Goal: Check status: Check status

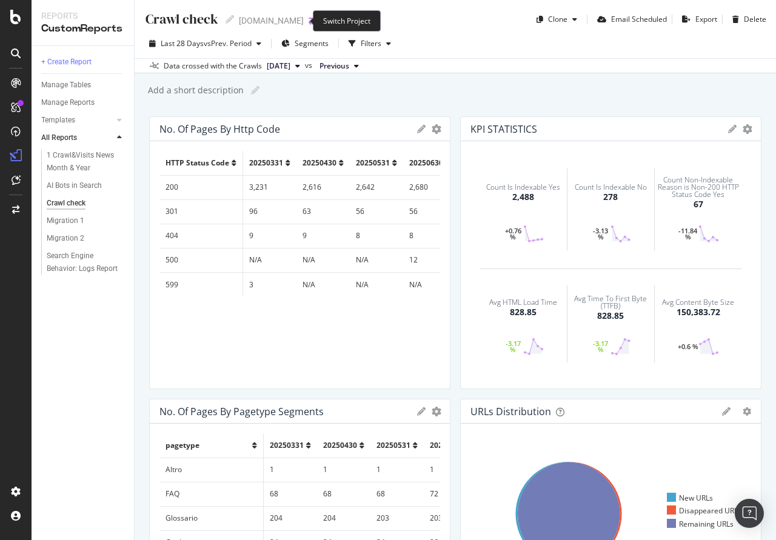
click at [309, 18] on icon "arrow-right-arrow-left" at bounding box center [312, 20] width 7 height 8
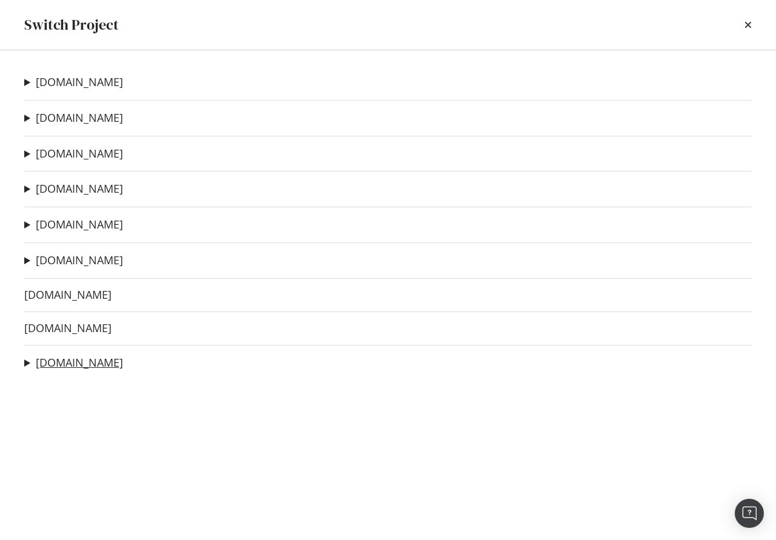
click at [38, 369] on link "[DOMAIN_NAME]" at bounding box center [79, 362] width 87 height 13
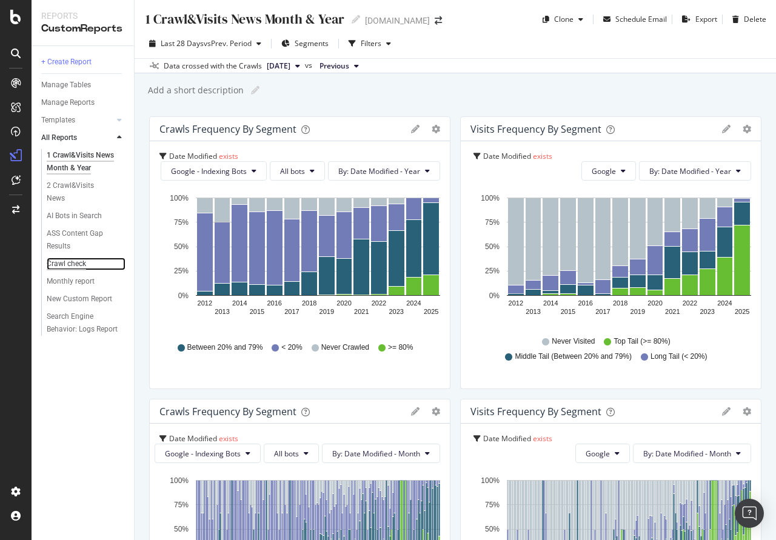
click at [62, 264] on div "Crawl check" at bounding box center [66, 264] width 39 height 13
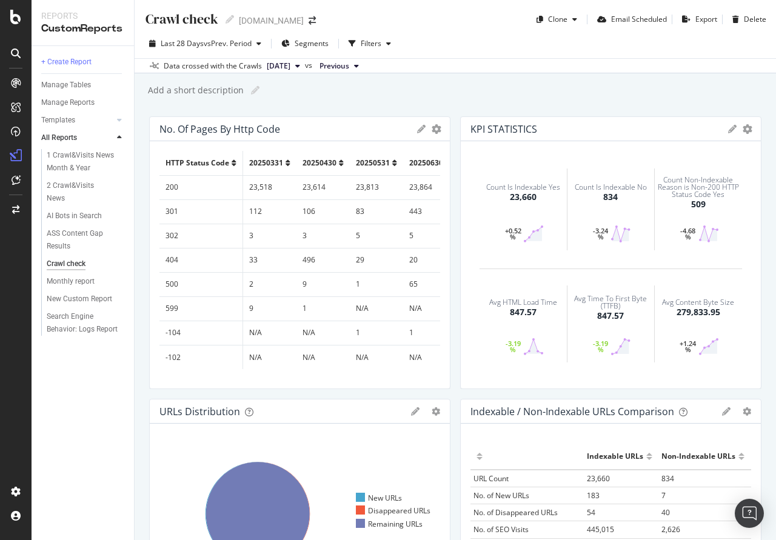
click at [411, 209] on td "443" at bounding box center [429, 211] width 53 height 24
click at [411, 212] on td "443" at bounding box center [429, 211] width 53 height 24
click at [412, 285] on td "65" at bounding box center [429, 284] width 53 height 24
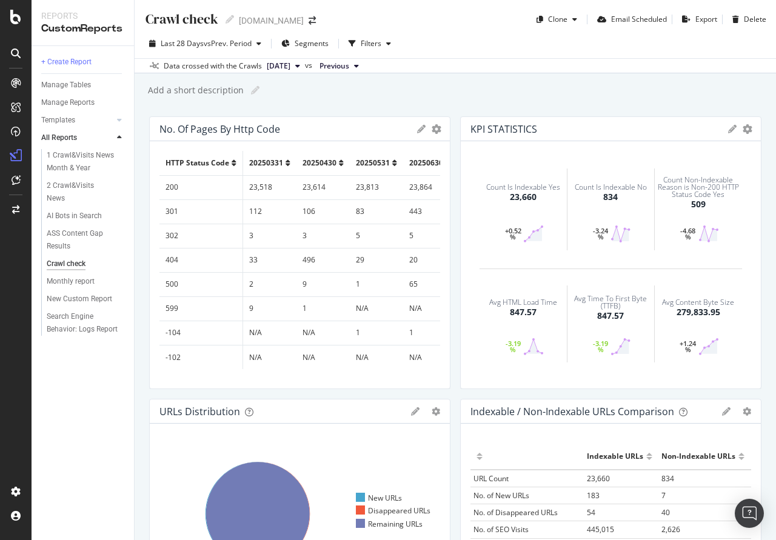
click at [175, 285] on td "500" at bounding box center [201, 284] width 84 height 24
click at [175, 280] on td "500" at bounding box center [201, 284] width 84 height 24
click at [176, 280] on td "500" at bounding box center [201, 284] width 84 height 24
click at [176, 283] on td "500" at bounding box center [201, 284] width 84 height 24
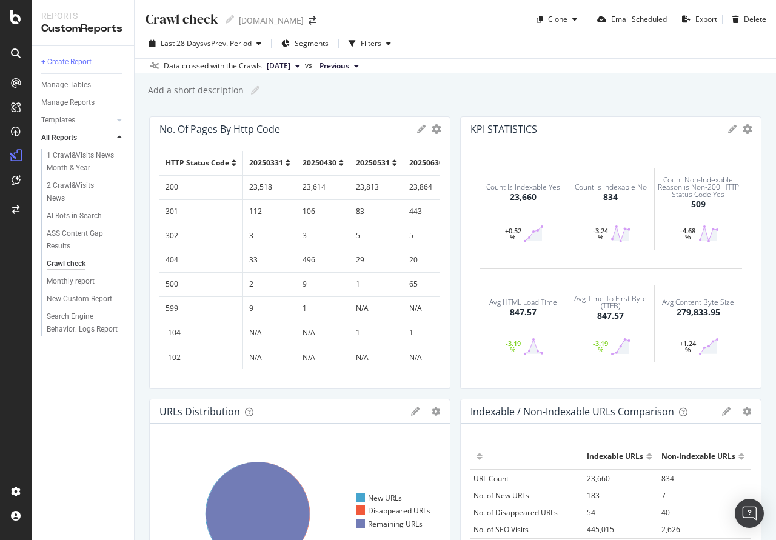
click at [406, 281] on td "65" at bounding box center [429, 284] width 53 height 24
click at [418, 281] on td "65" at bounding box center [429, 284] width 53 height 24
click at [294, 249] on td "33" at bounding box center [270, 260] width 54 height 24
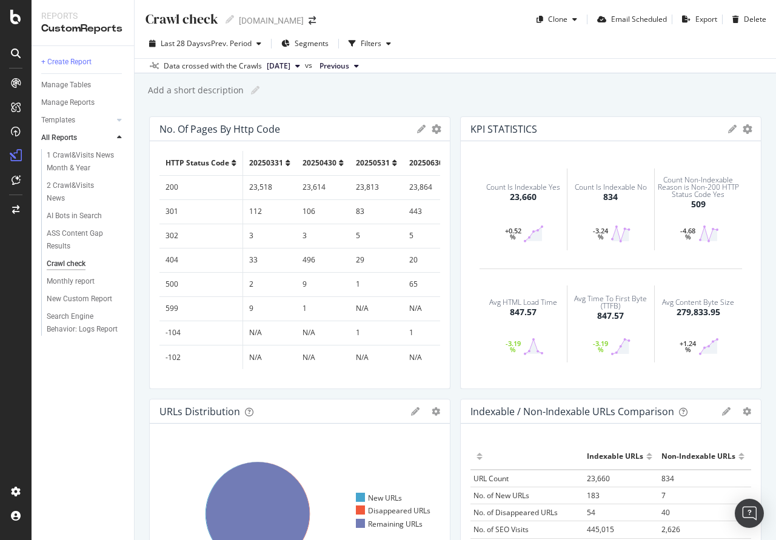
click at [294, 249] on td "33" at bounding box center [270, 260] width 54 height 24
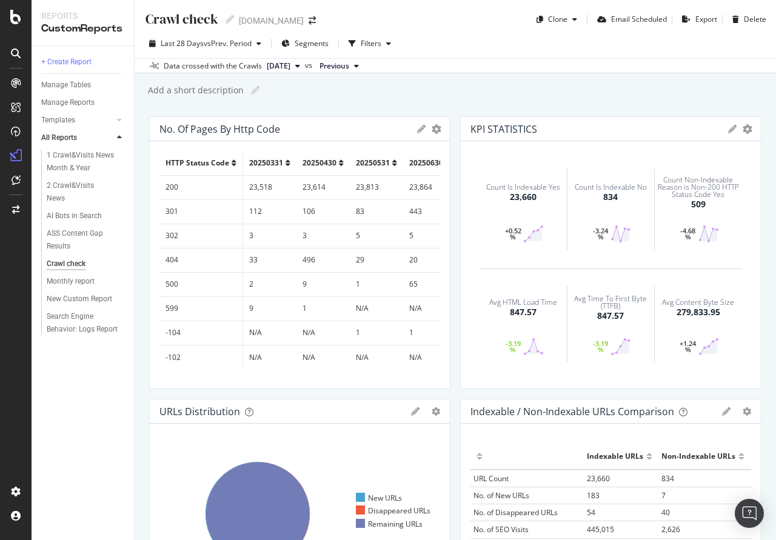
click at [62, 453] on div "+ Create Report Manage Tables Manage Reports Templates AI Bots in Search Busine…" at bounding box center [83, 293] width 102 height 494
